Goal: Task Accomplishment & Management: Use online tool/utility

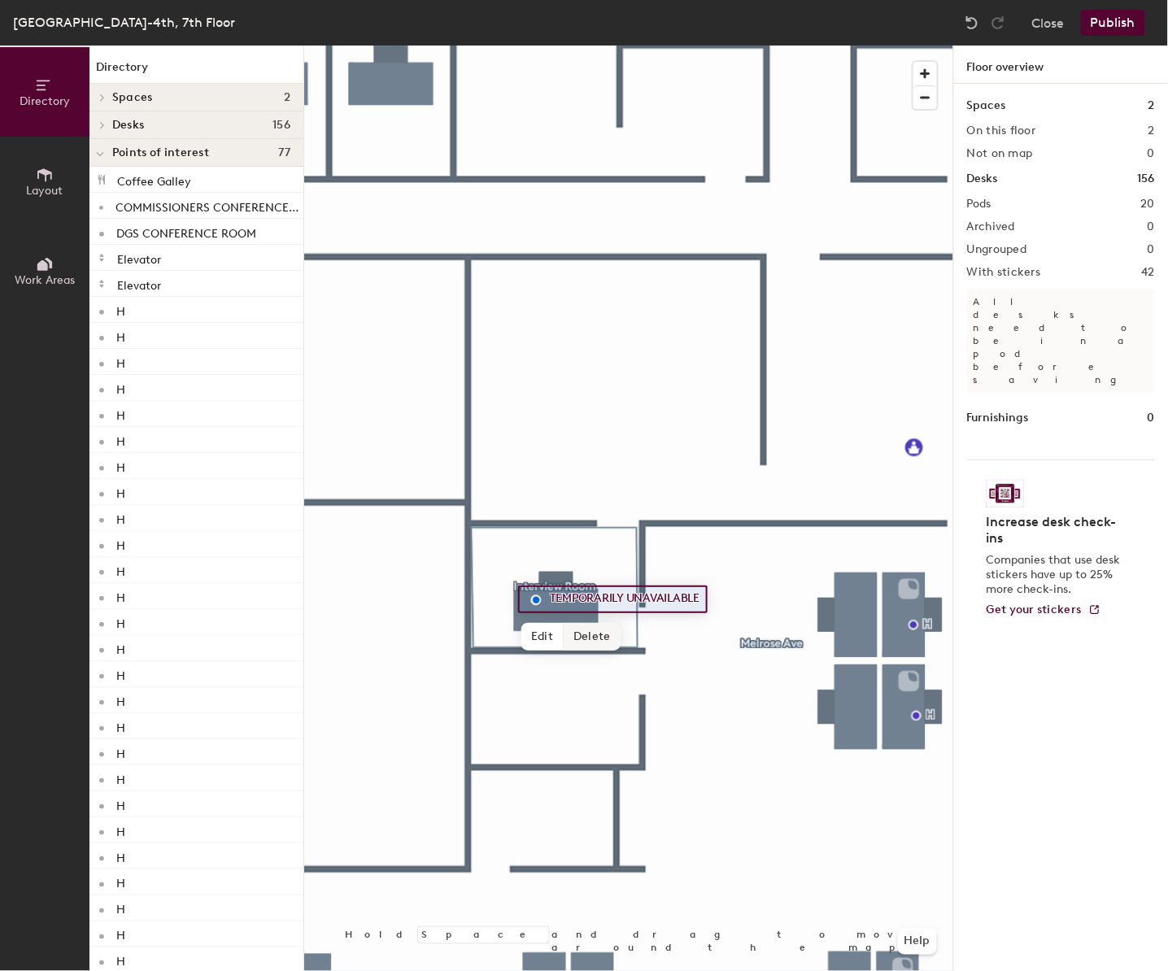
click at [594, 633] on span "Delete" at bounding box center [591, 637] width 57 height 28
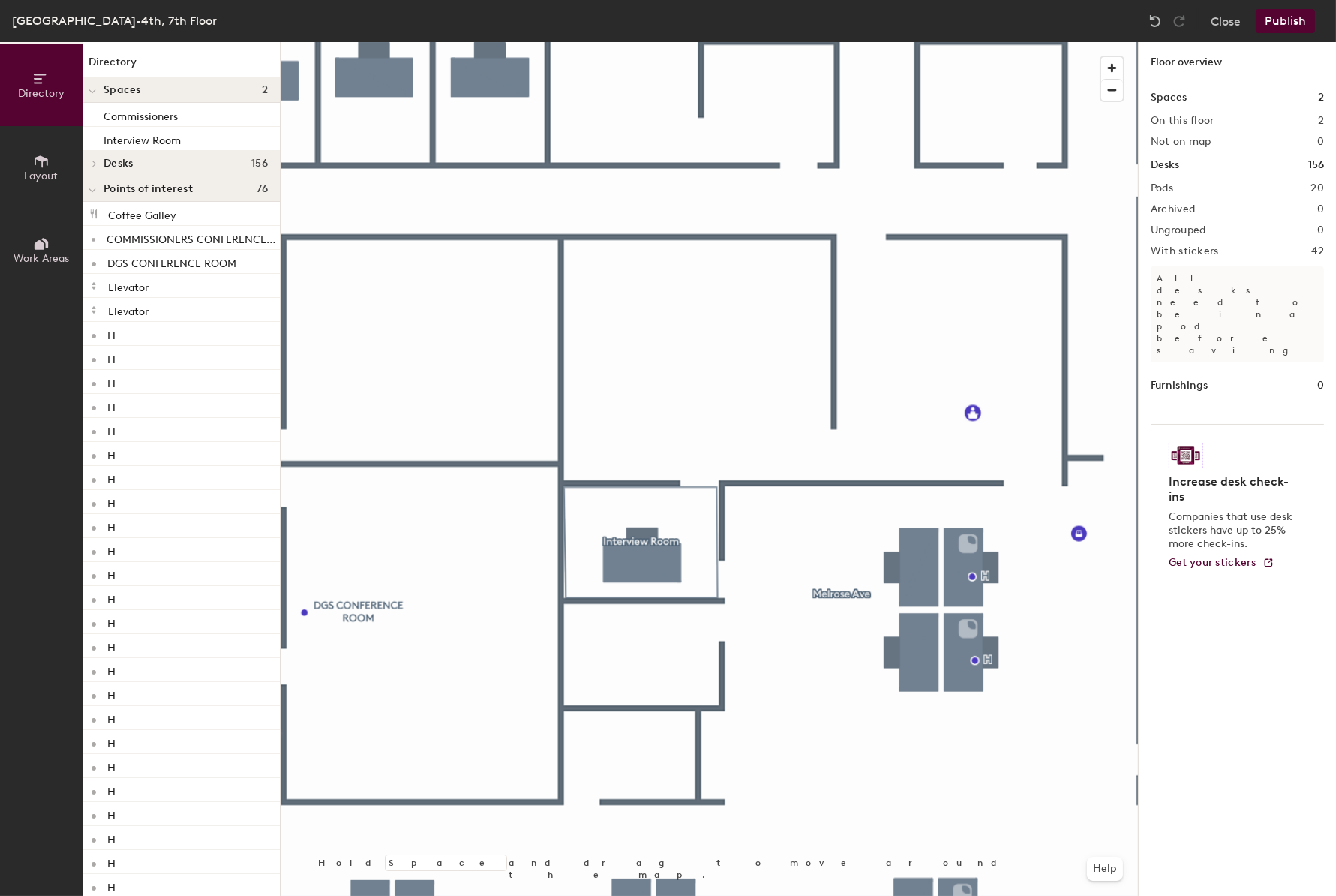
click at [1077, 21] on button "Publish" at bounding box center [1285, 21] width 59 height 24
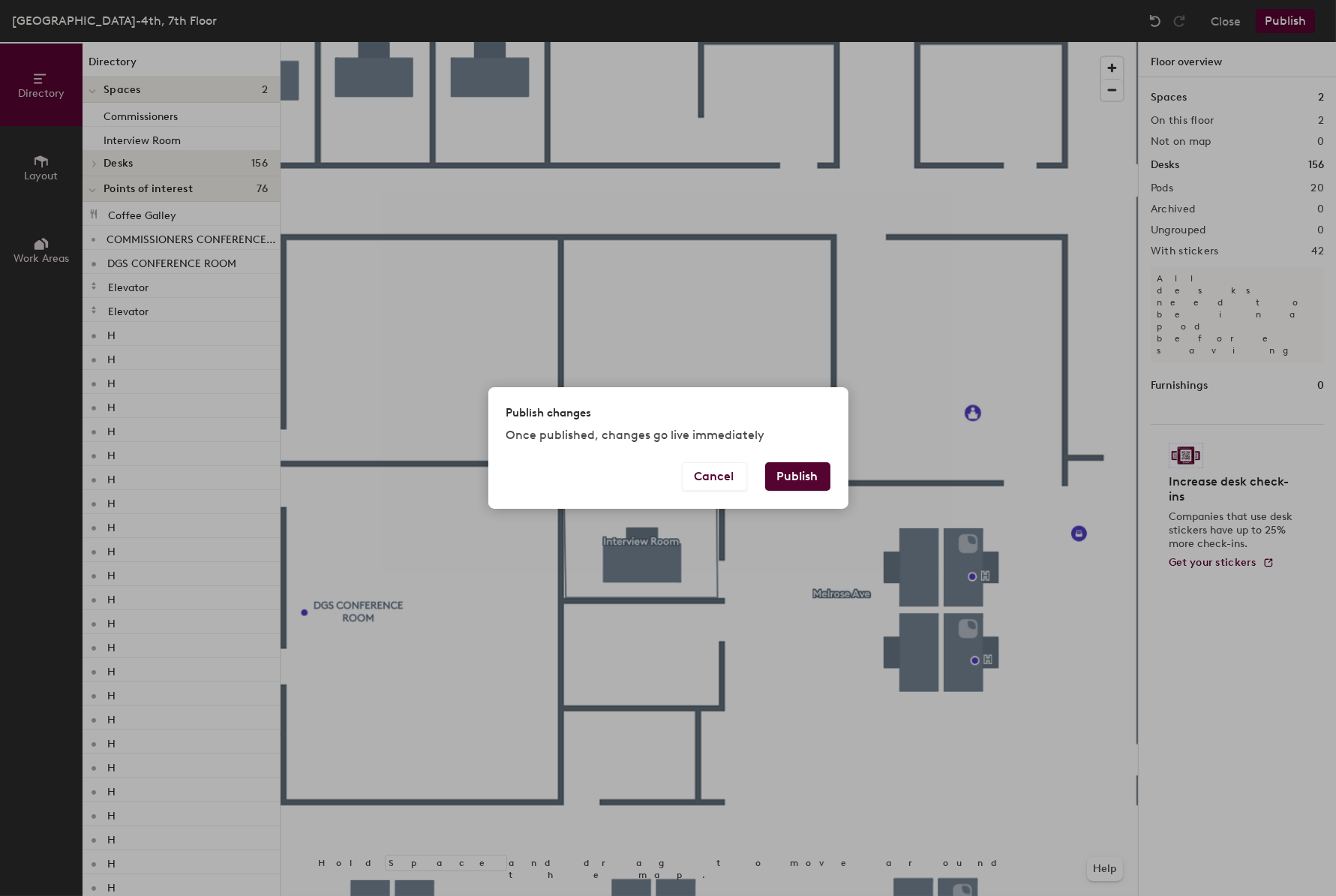
click at [793, 481] on button "Publish" at bounding box center [797, 476] width 66 height 29
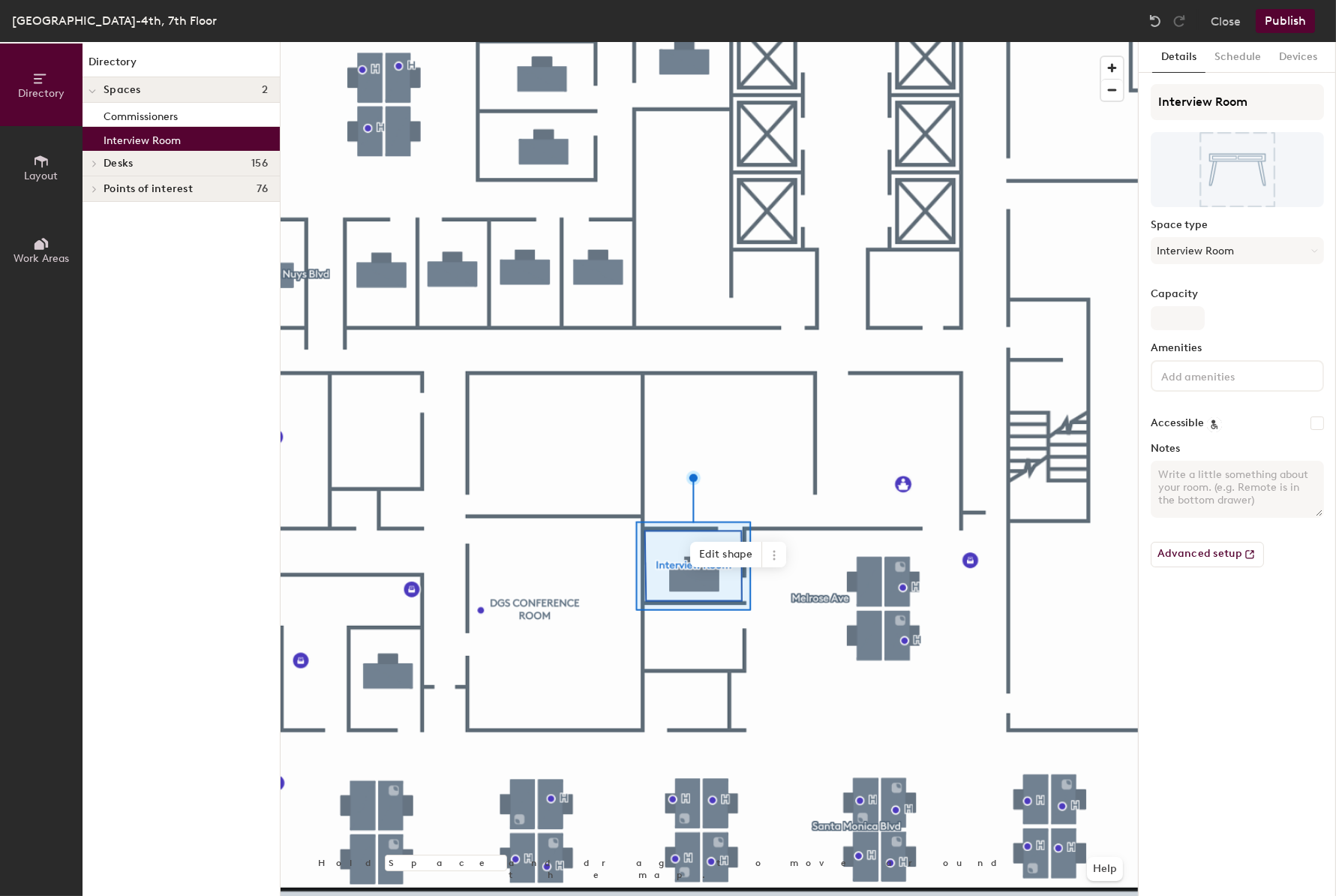
click at [684, 42] on div at bounding box center [709, 42] width 857 height 0
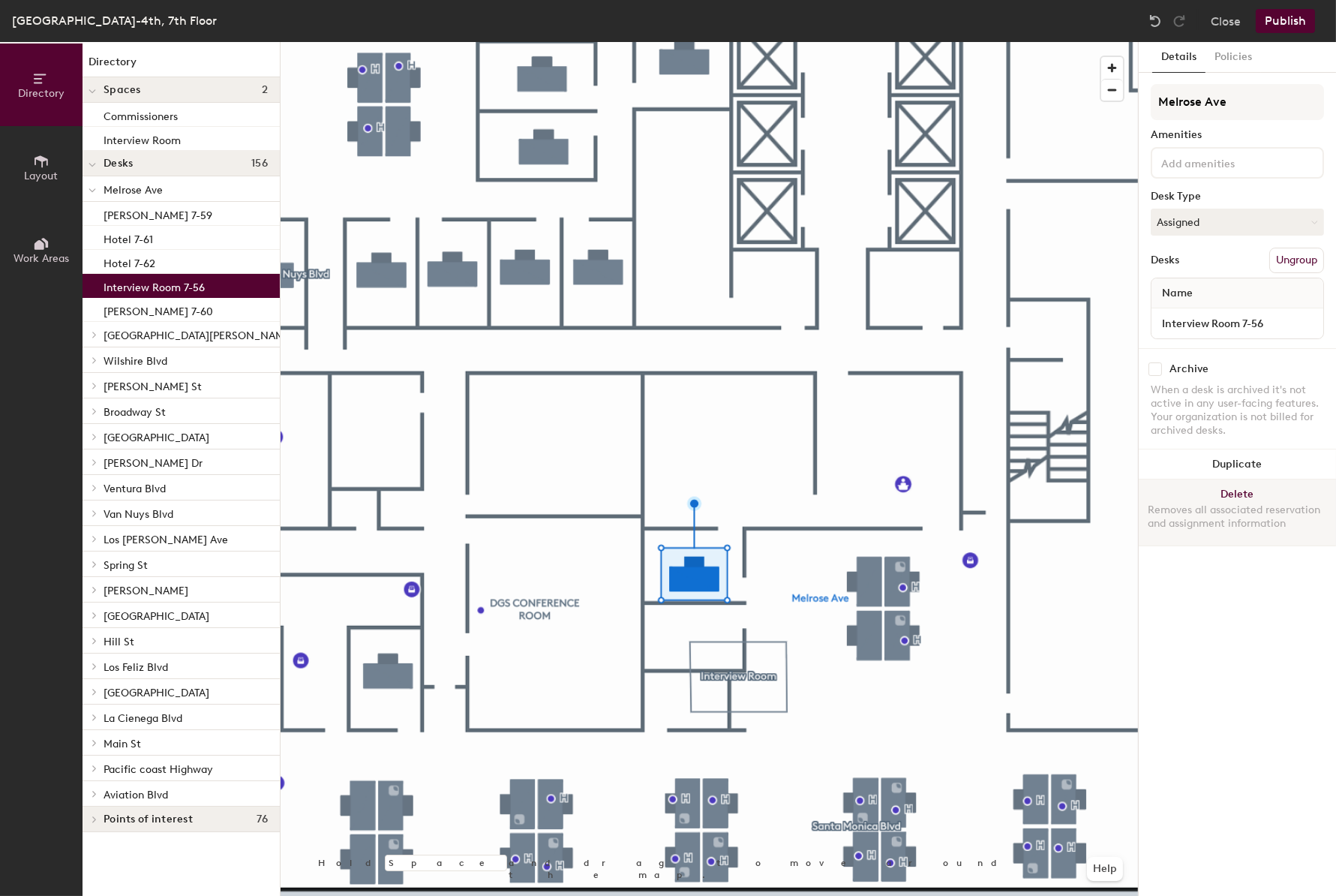
click at [1241, 491] on button "Delete Removes all associated reservation and assignment information" at bounding box center [1237, 513] width 197 height 66
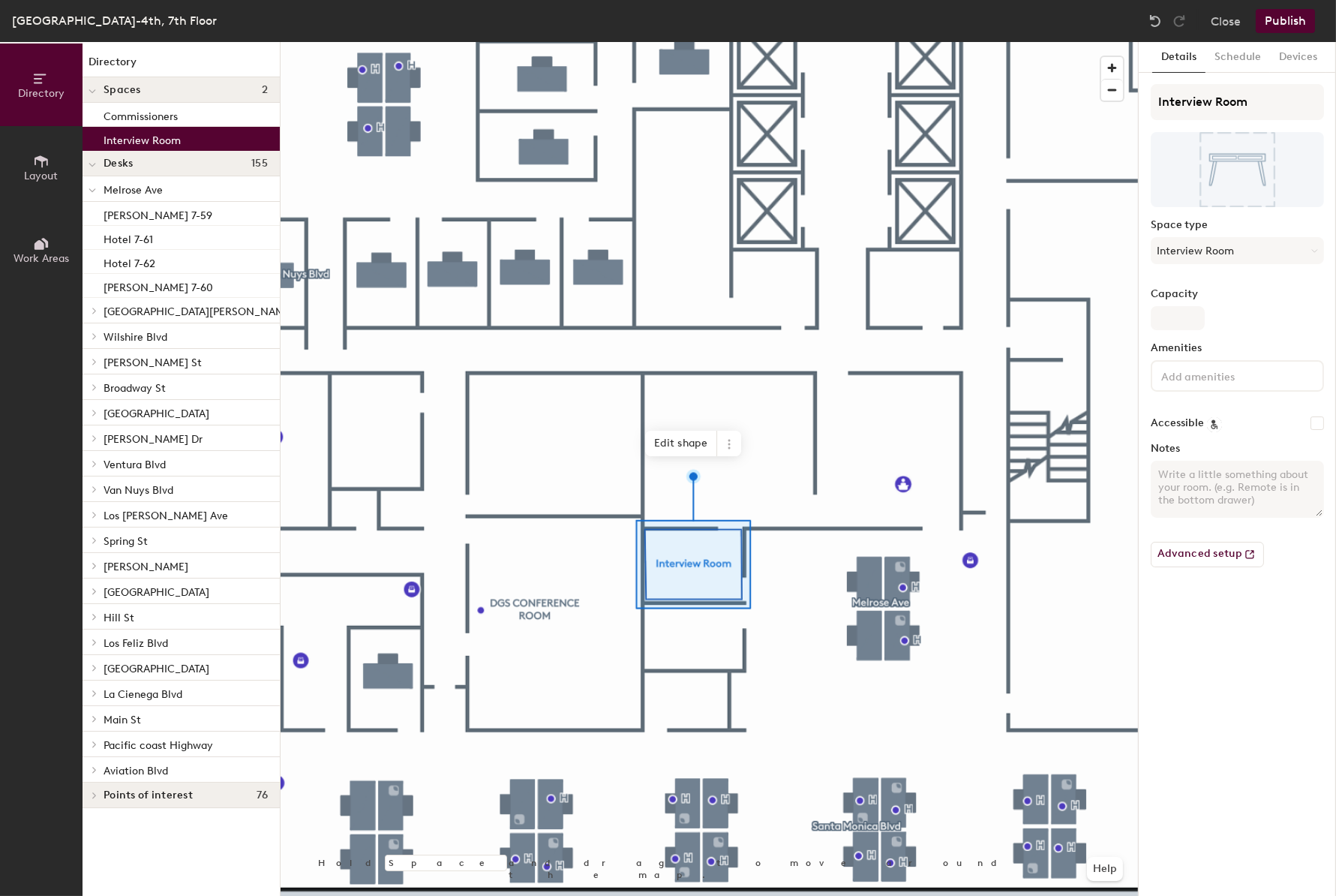
click at [1218, 651] on div "Details Schedule Devices Interview Room Space type Interview Room Capacity Amen…" at bounding box center [1237, 469] width 197 height 854
click at [1157, 673] on div "Details Schedule Devices Interview Room Space type Interview Room Capacity Amen…" at bounding box center [1237, 469] width 197 height 854
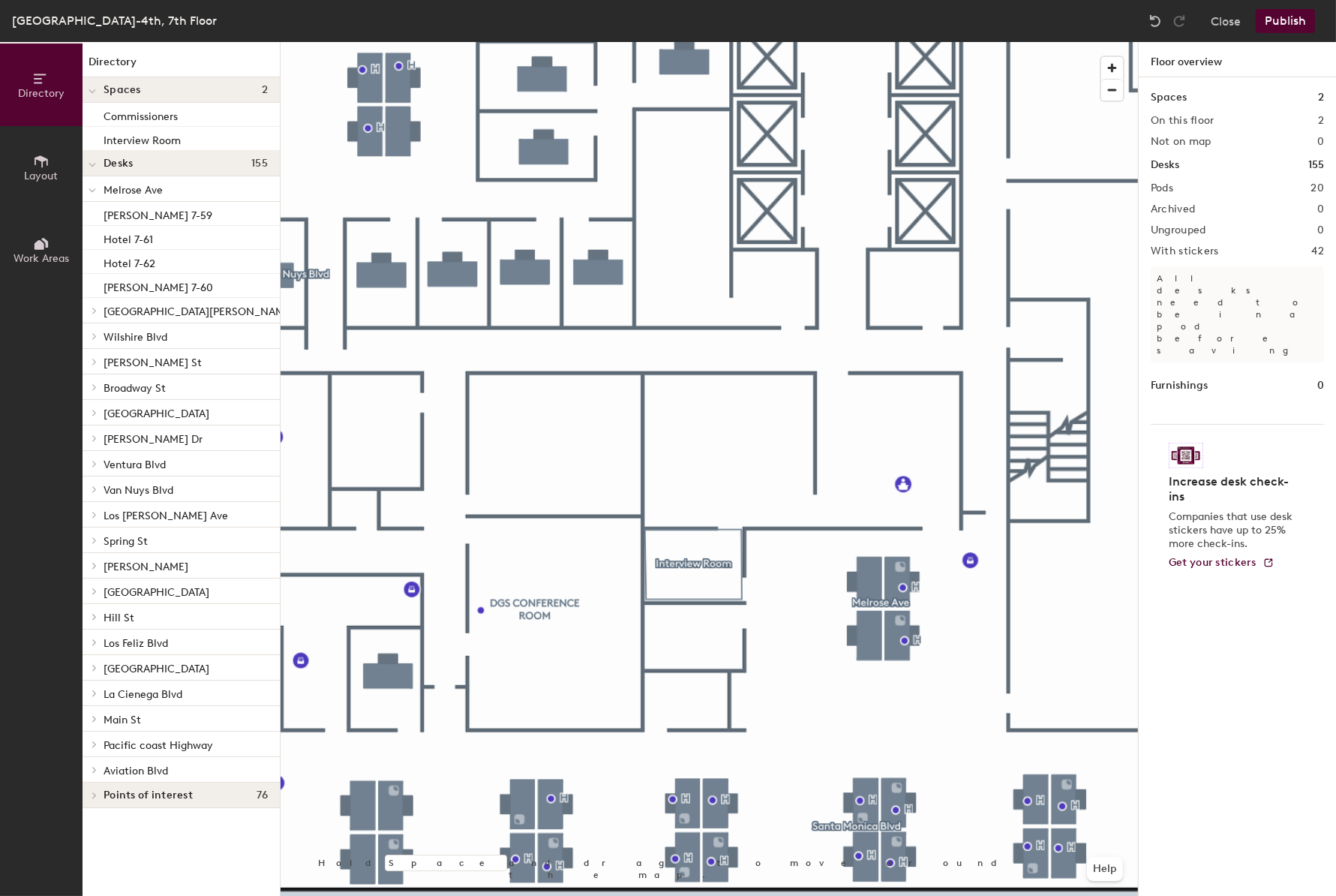
click at [1282, 21] on button "Publish" at bounding box center [1285, 21] width 59 height 24
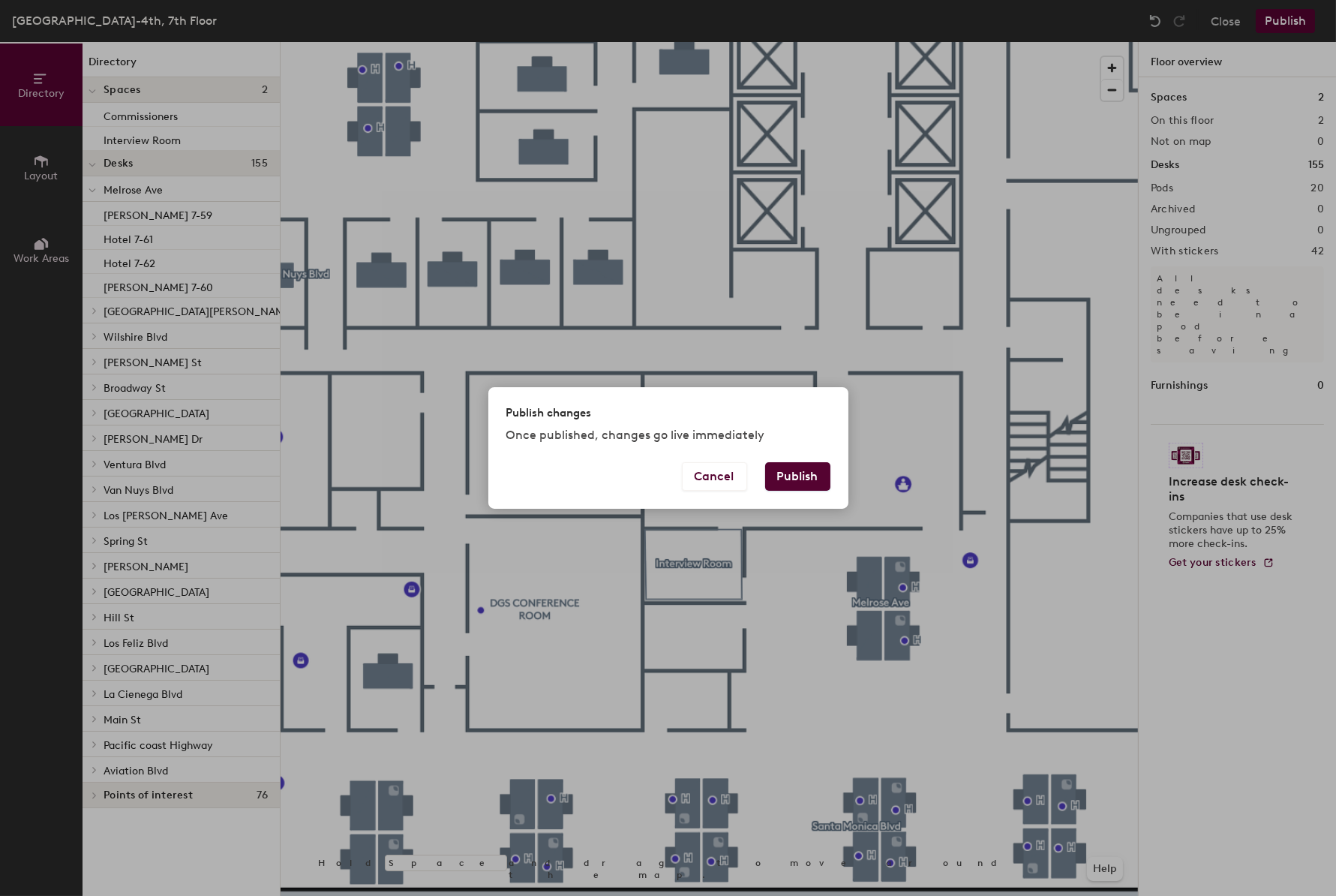
click at [793, 475] on button "Publish" at bounding box center [797, 476] width 66 height 29
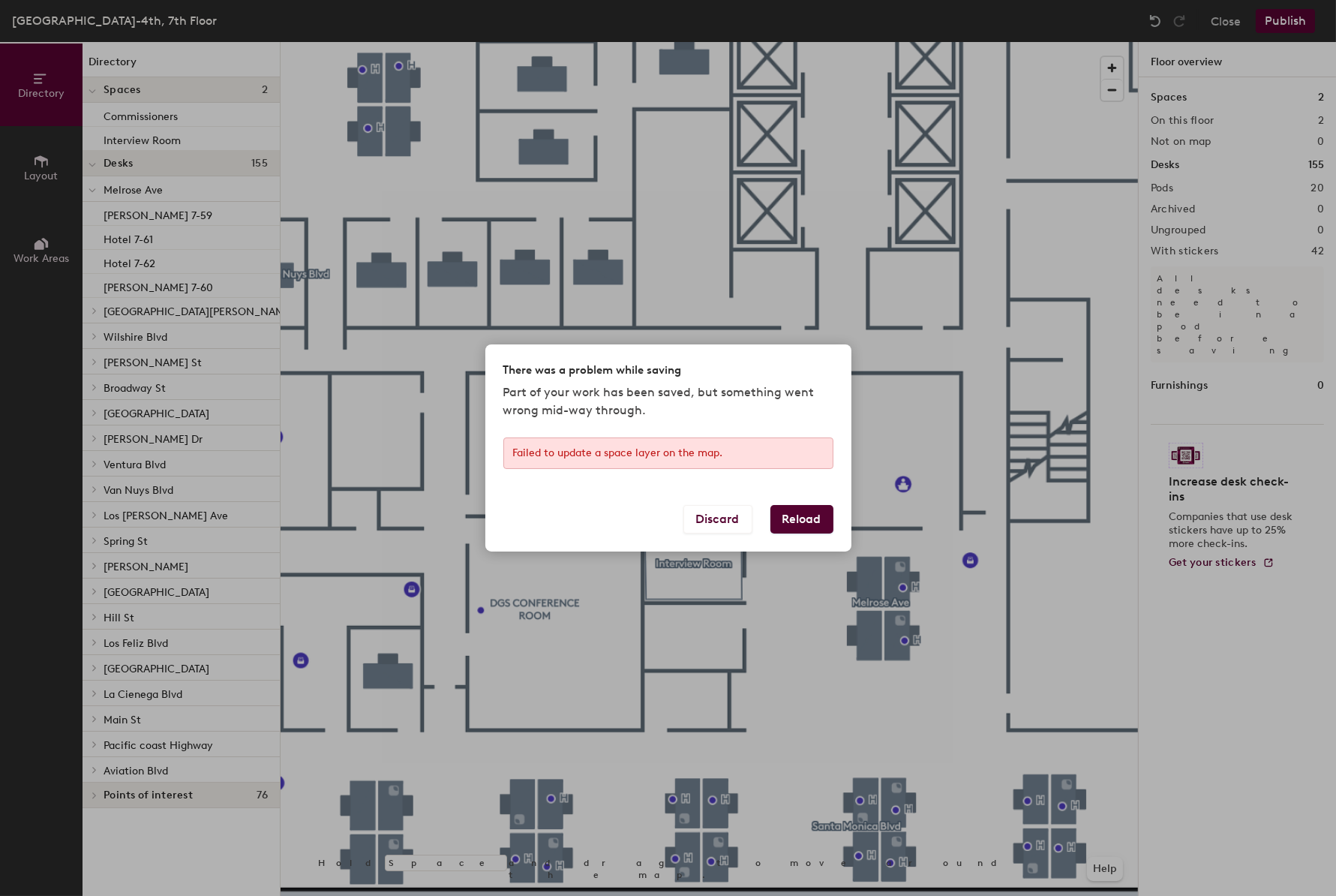
click at [793, 522] on button "Reload" at bounding box center [802, 519] width 63 height 29
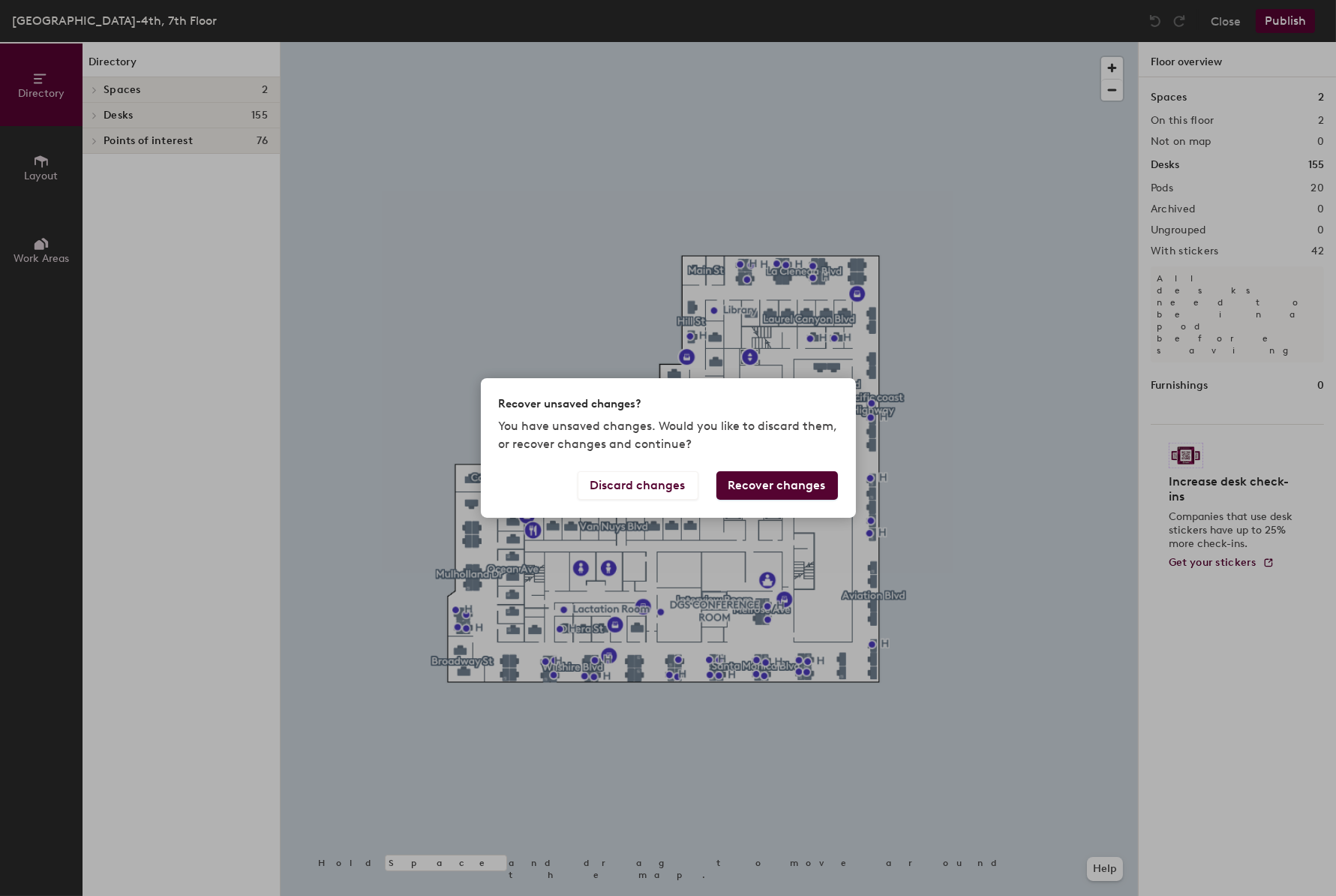
click at [762, 488] on button "Recover changes" at bounding box center [777, 485] width 122 height 29
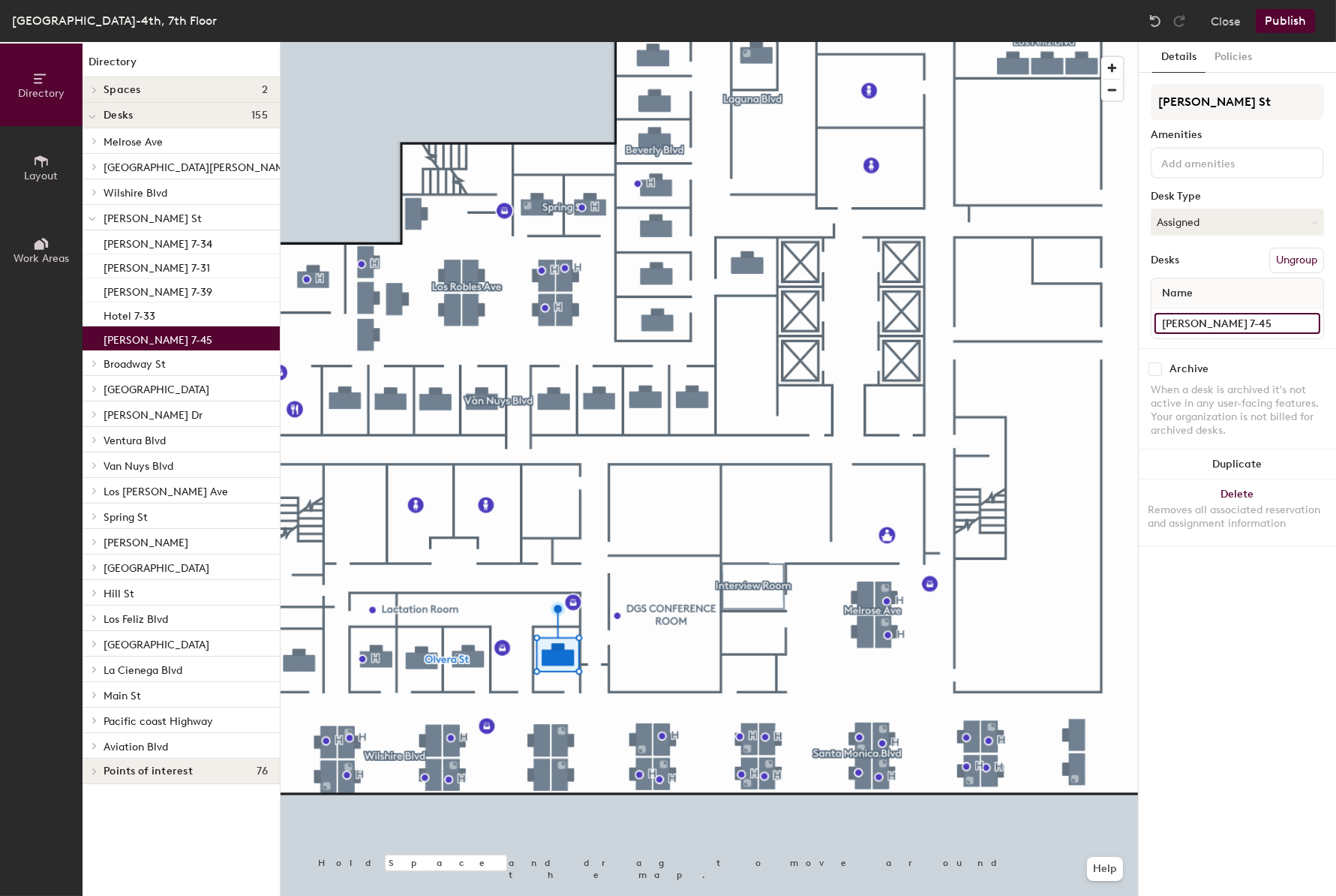
click at [1253, 313] on input "[PERSON_NAME] 7-45" at bounding box center [1237, 323] width 166 height 21
type input "[PERSON_NAME] 7-45"
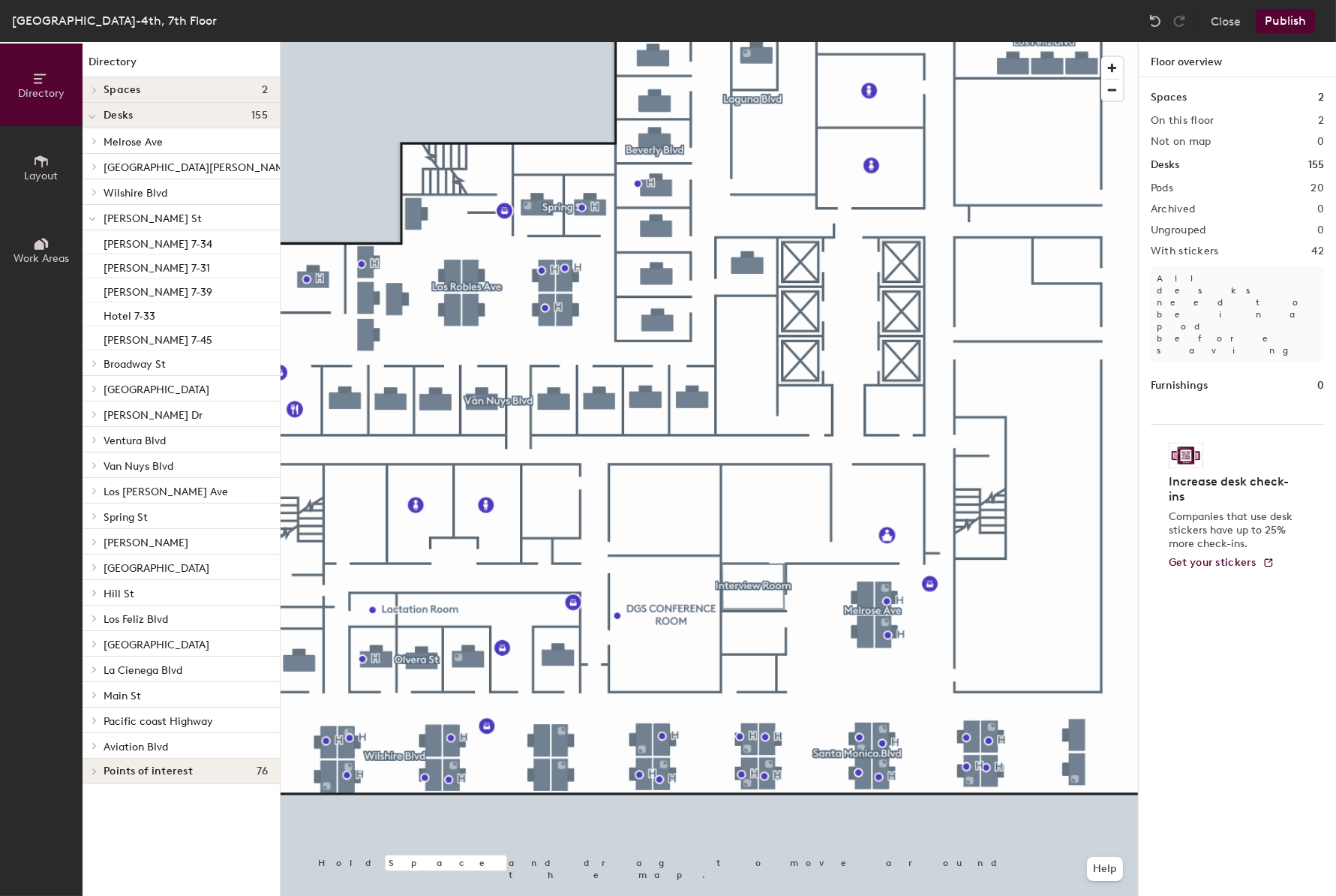
click at [1295, 26] on button "Publish" at bounding box center [1285, 21] width 59 height 24
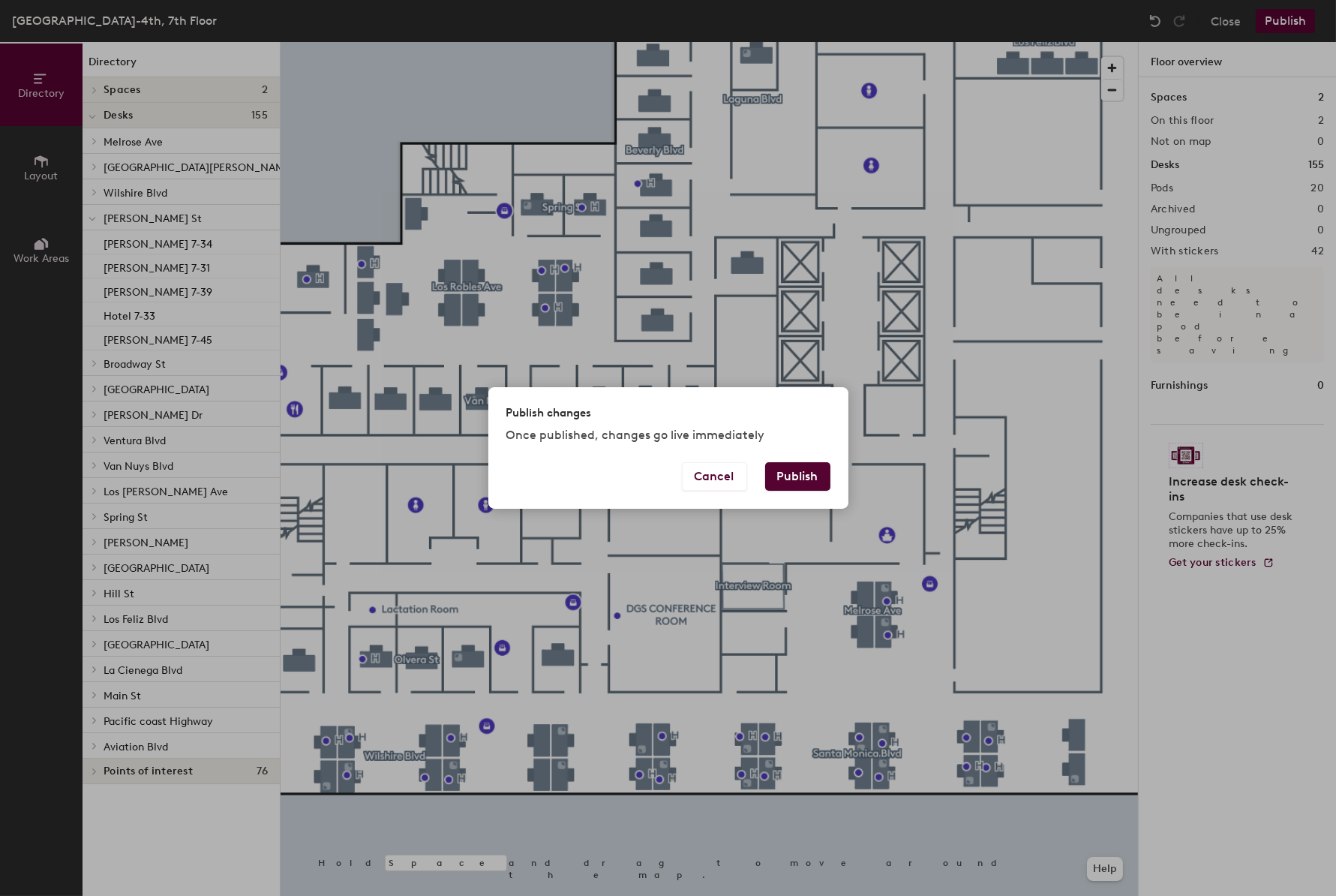
click at [792, 472] on button "Publish" at bounding box center [797, 476] width 66 height 29
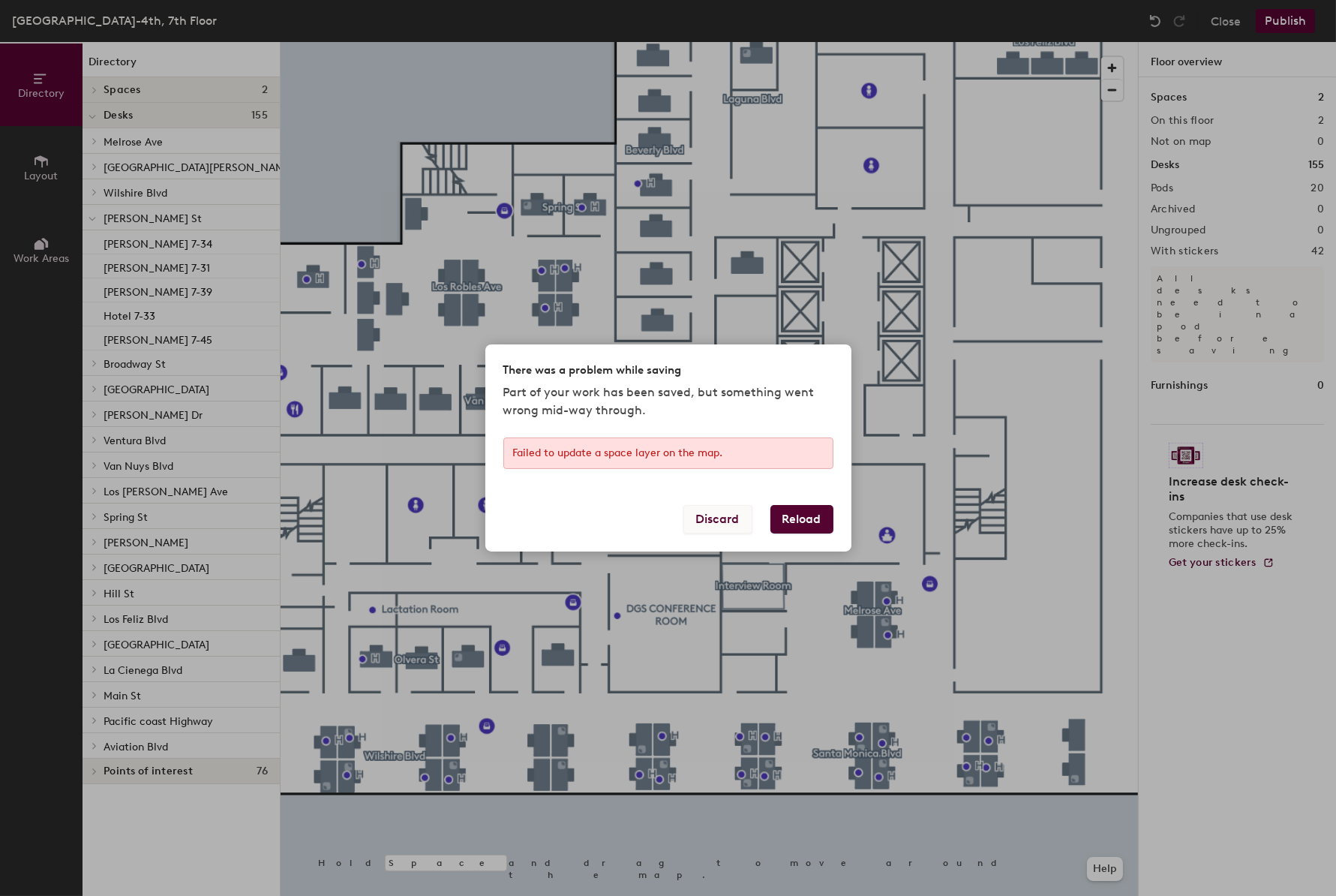
click at [724, 521] on button "Discard" at bounding box center [718, 519] width 69 height 29
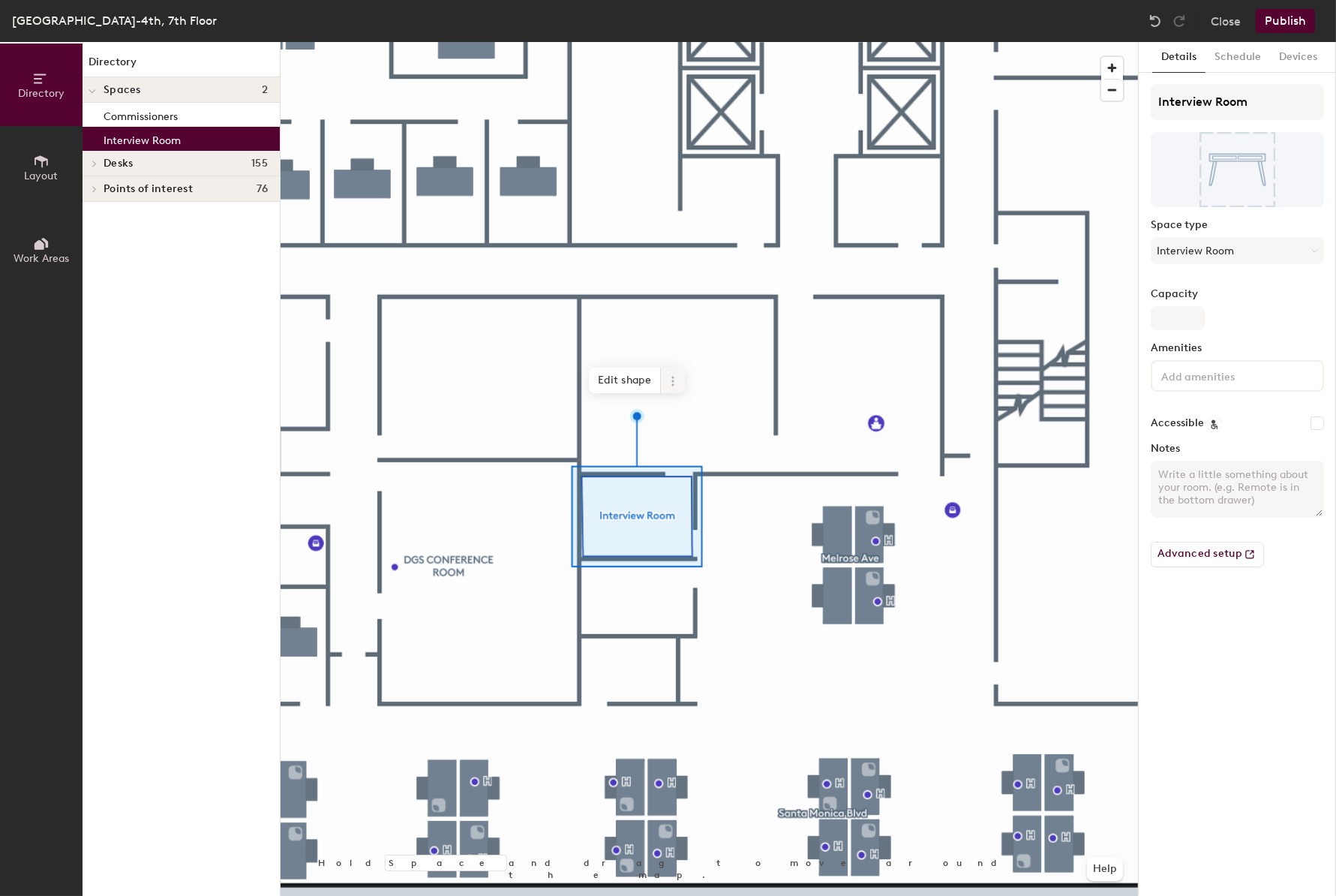
click at [670, 379] on icon at bounding box center [673, 381] width 12 height 12
click at [691, 444] on span "Activate" at bounding box center [727, 441] width 134 height 26
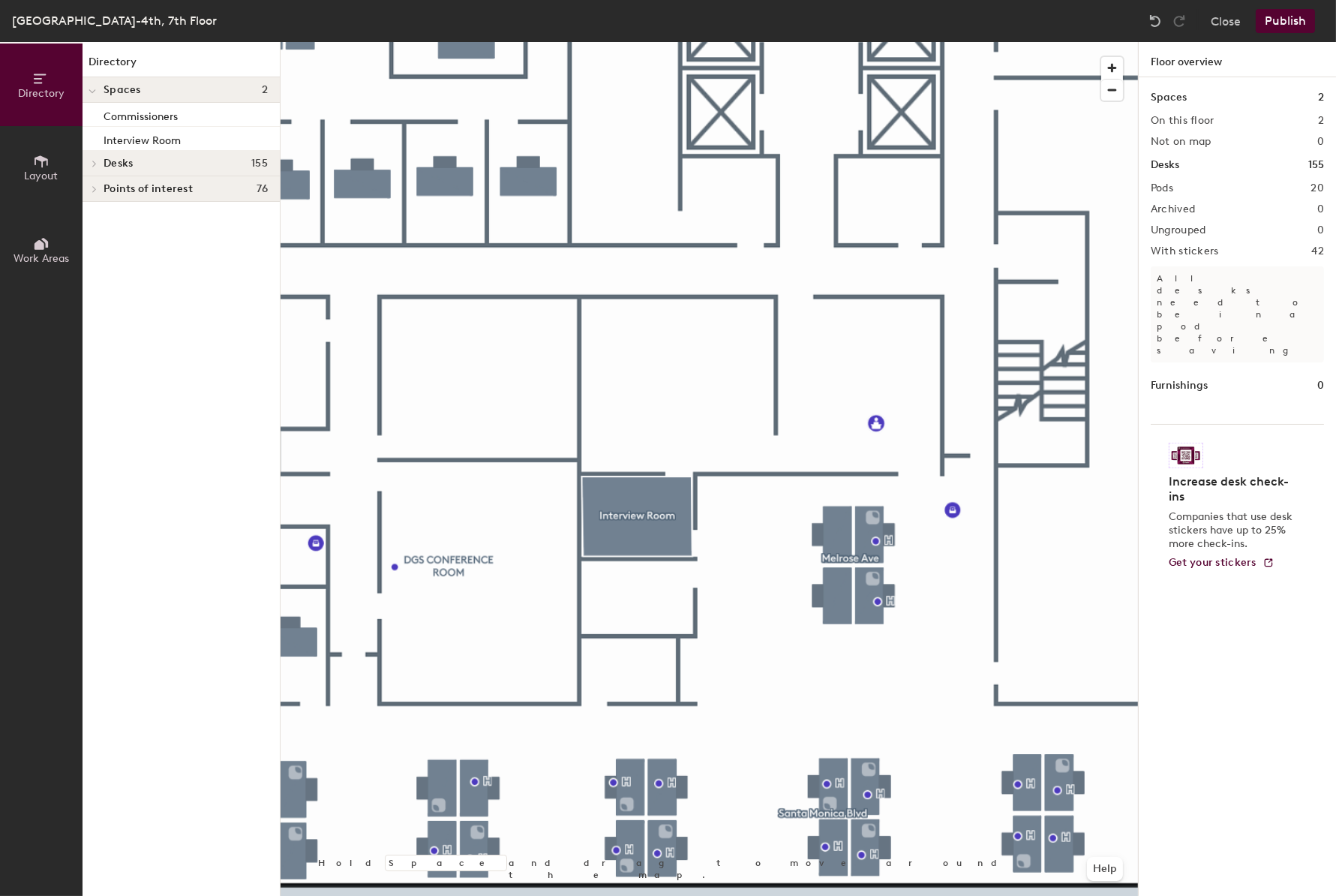
click at [1285, 26] on button "Publish" at bounding box center [1285, 21] width 59 height 24
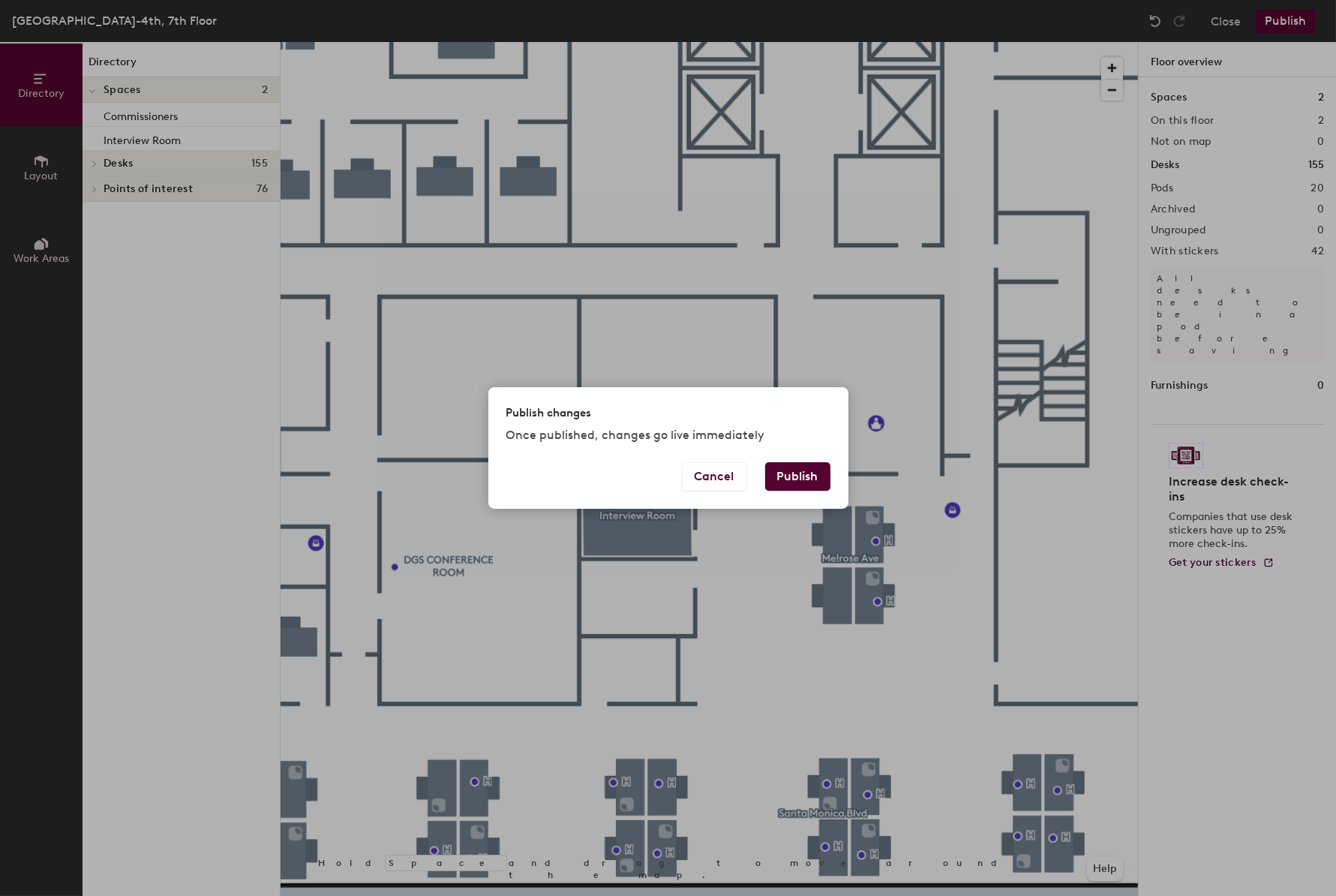
click at [790, 472] on button "Publish" at bounding box center [797, 476] width 66 height 29
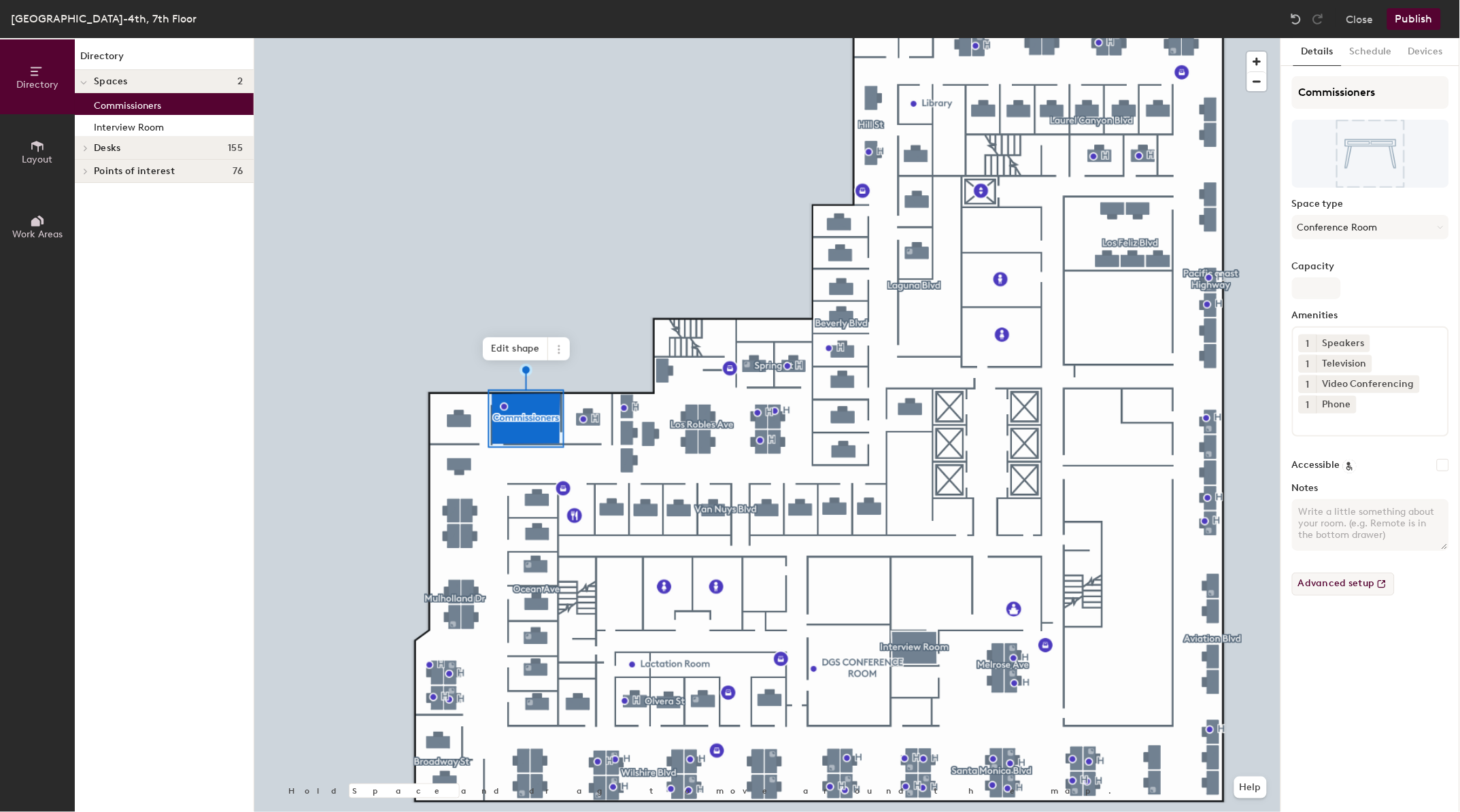
click at [1313, 587] on button "Advanced setup" at bounding box center [1343, 585] width 103 height 23
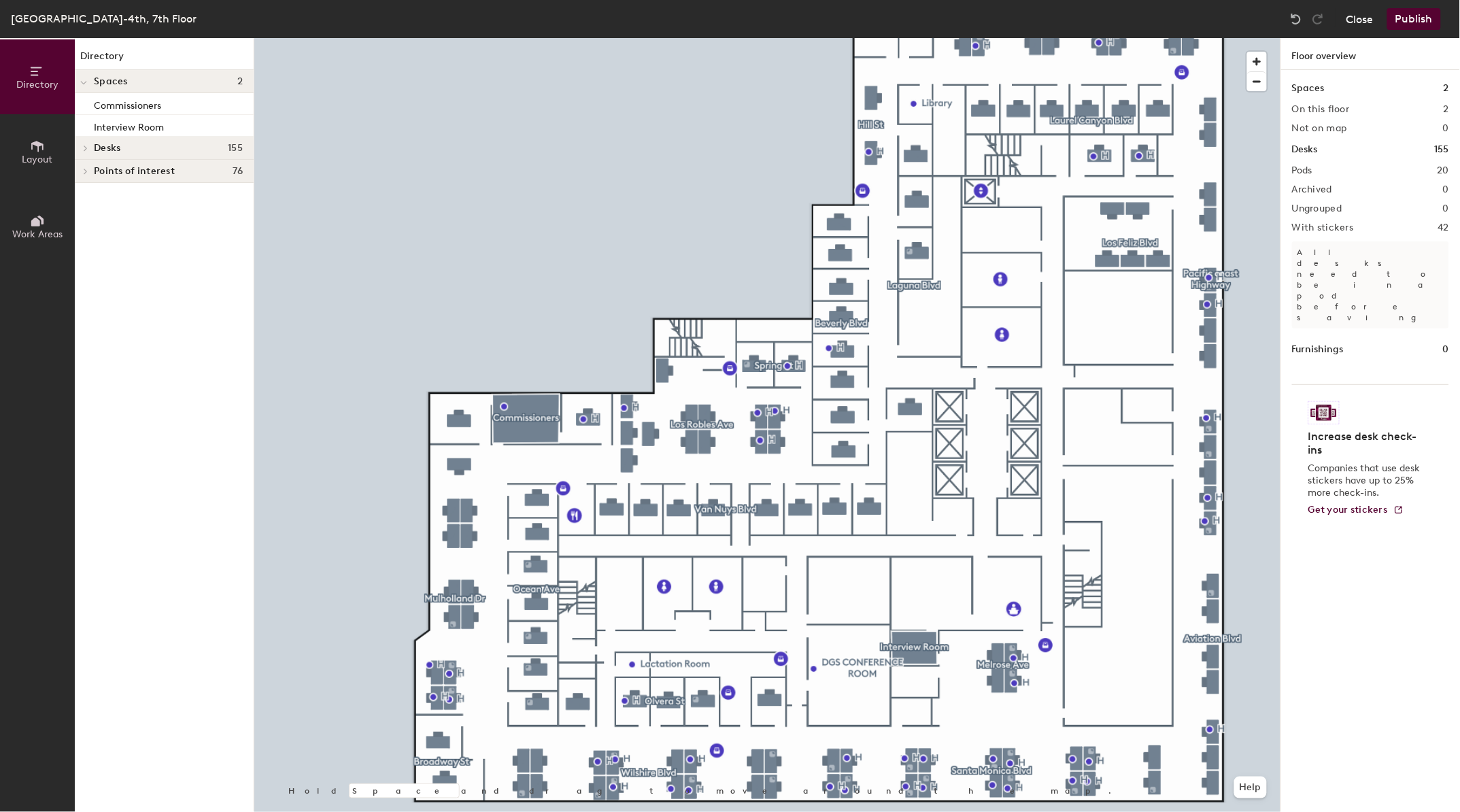
click at [1366, 17] on button "Close" at bounding box center [1360, 19] width 28 height 22
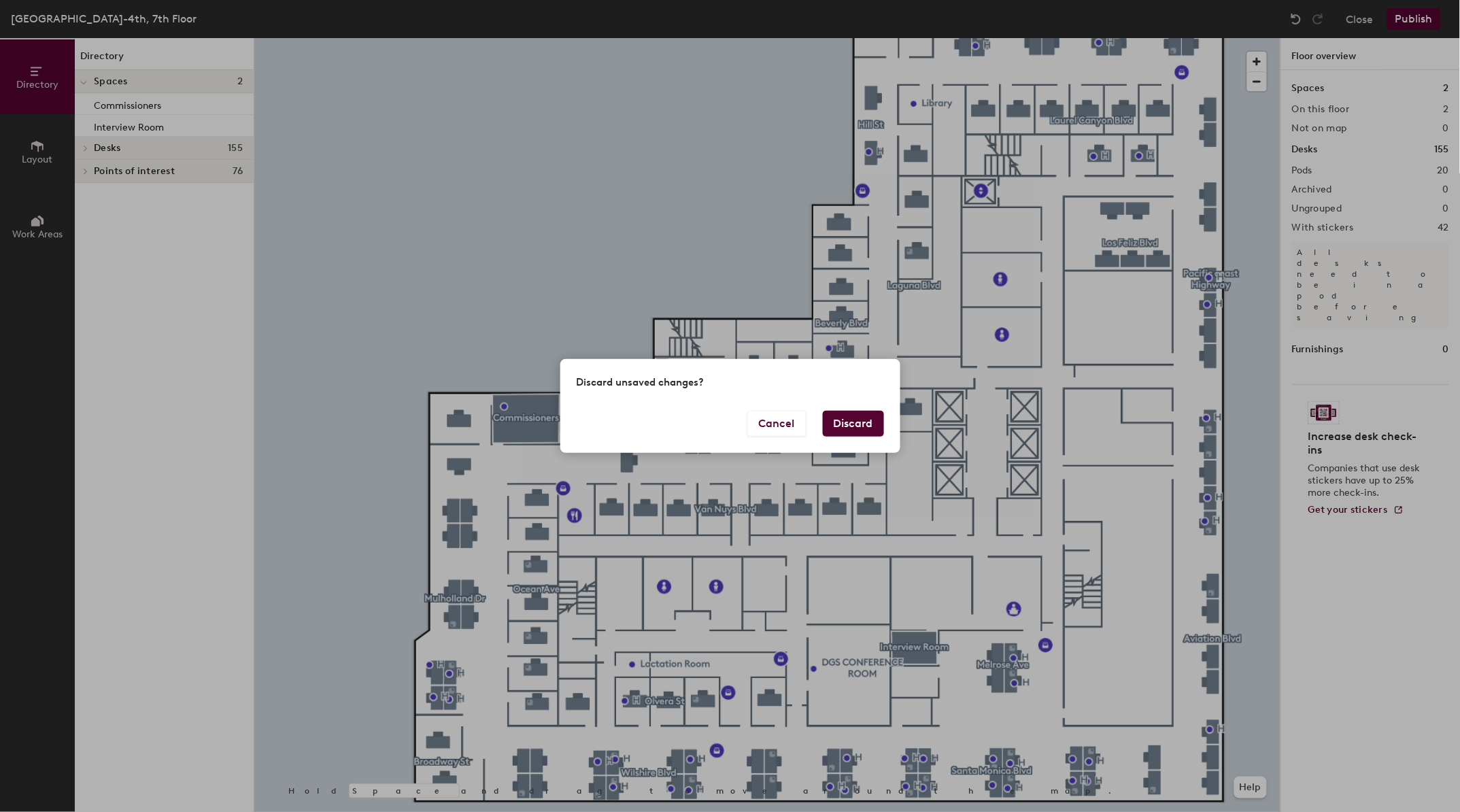
click at [850, 433] on button "Discard" at bounding box center [853, 423] width 61 height 26
